Goal: Task Accomplishment & Management: Use online tool/utility

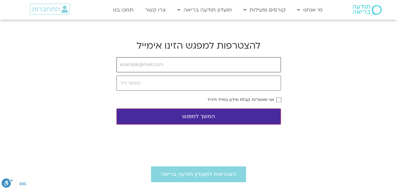
click at [202, 65] on input "email" at bounding box center [198, 64] width 165 height 15
type input "[EMAIL_ADDRESS][DOMAIN_NAME]"
click at [178, 86] on input "tel" at bounding box center [198, 83] width 165 height 15
click at [188, 70] on input "[EMAIL_ADDRESS][DOMAIN_NAME]" at bounding box center [198, 64] width 165 height 15
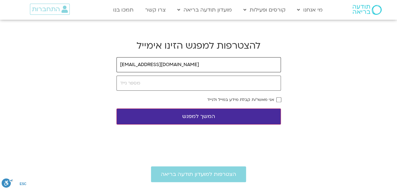
click at [210, 67] on input "[EMAIL_ADDRESS][DOMAIN_NAME]" at bounding box center [198, 64] width 165 height 15
click at [207, 68] on input "[EMAIL_ADDRESS][DOMAIN_NAME]" at bounding box center [198, 64] width 165 height 15
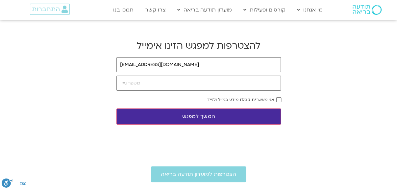
click at [344, 75] on body "דלג לתוכן Main Menu מי אנחנו מי אנחנו שאלות נפוצות מנחים ומנחות בתודעה בריאה מה…" at bounding box center [198, 170] width 397 height 341
click at [230, 118] on button "המשך למפגש" at bounding box center [198, 117] width 165 height 16
click at [238, 116] on button "המשך למפגש" at bounding box center [198, 117] width 165 height 16
click at [265, 81] on input "tel" at bounding box center [198, 83] width 165 height 15
type input "0544967450"
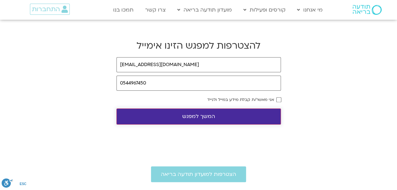
click at [199, 116] on button "המשך למפגש" at bounding box center [198, 117] width 165 height 16
